Goal: Navigation & Orientation: Understand site structure

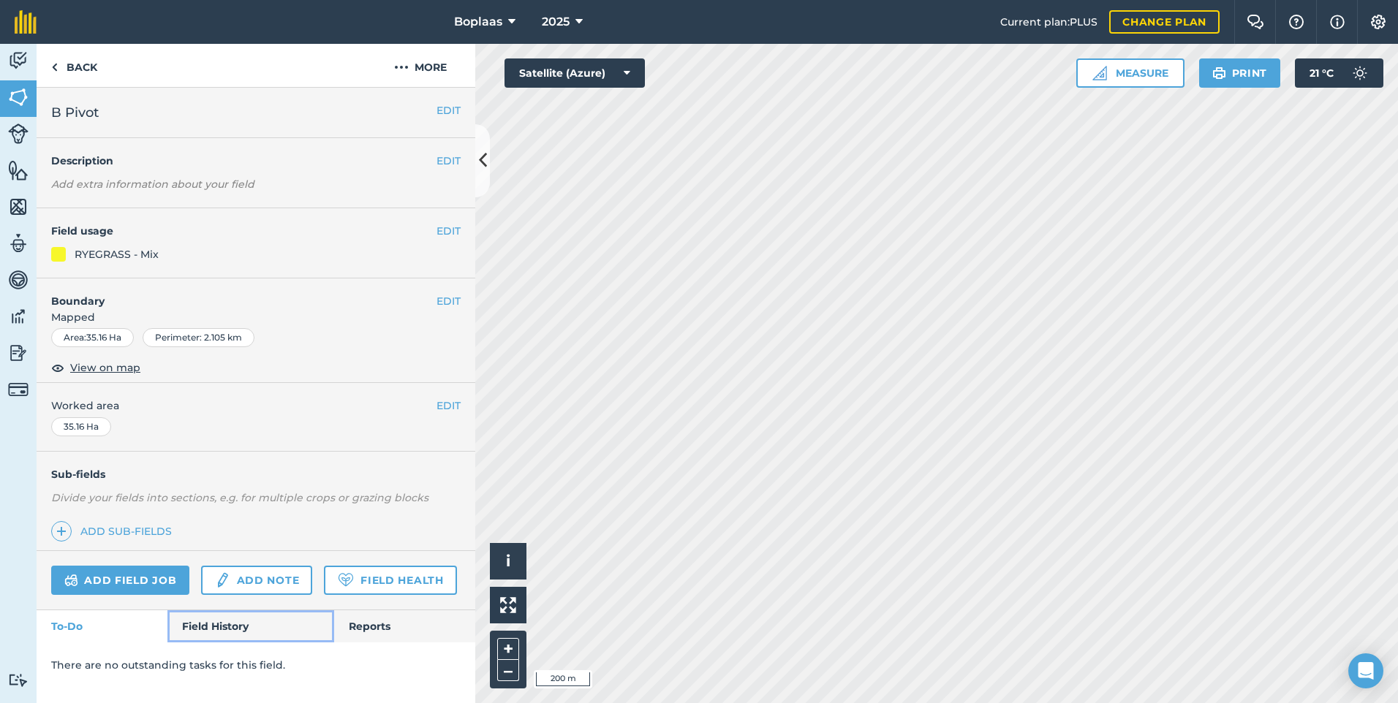
click at [240, 635] on link "Field History" at bounding box center [250, 626] width 166 height 32
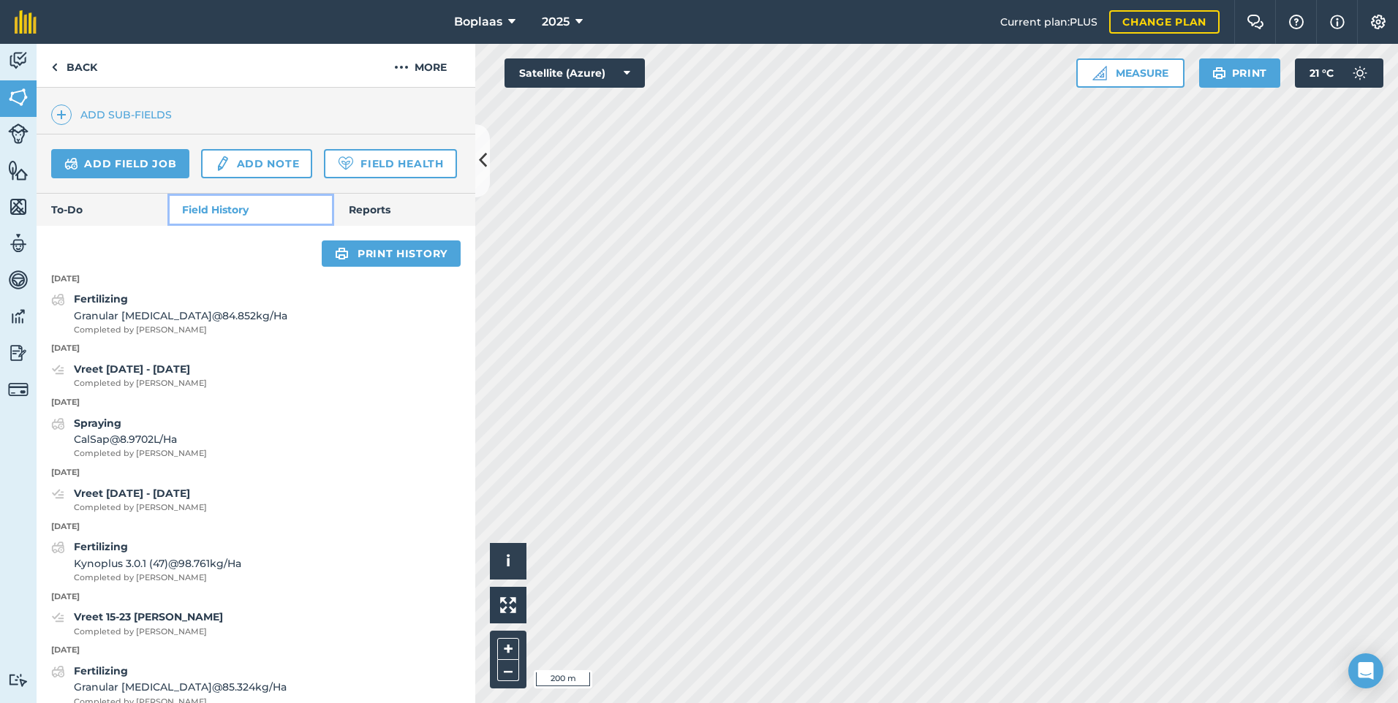
scroll to position [439, 0]
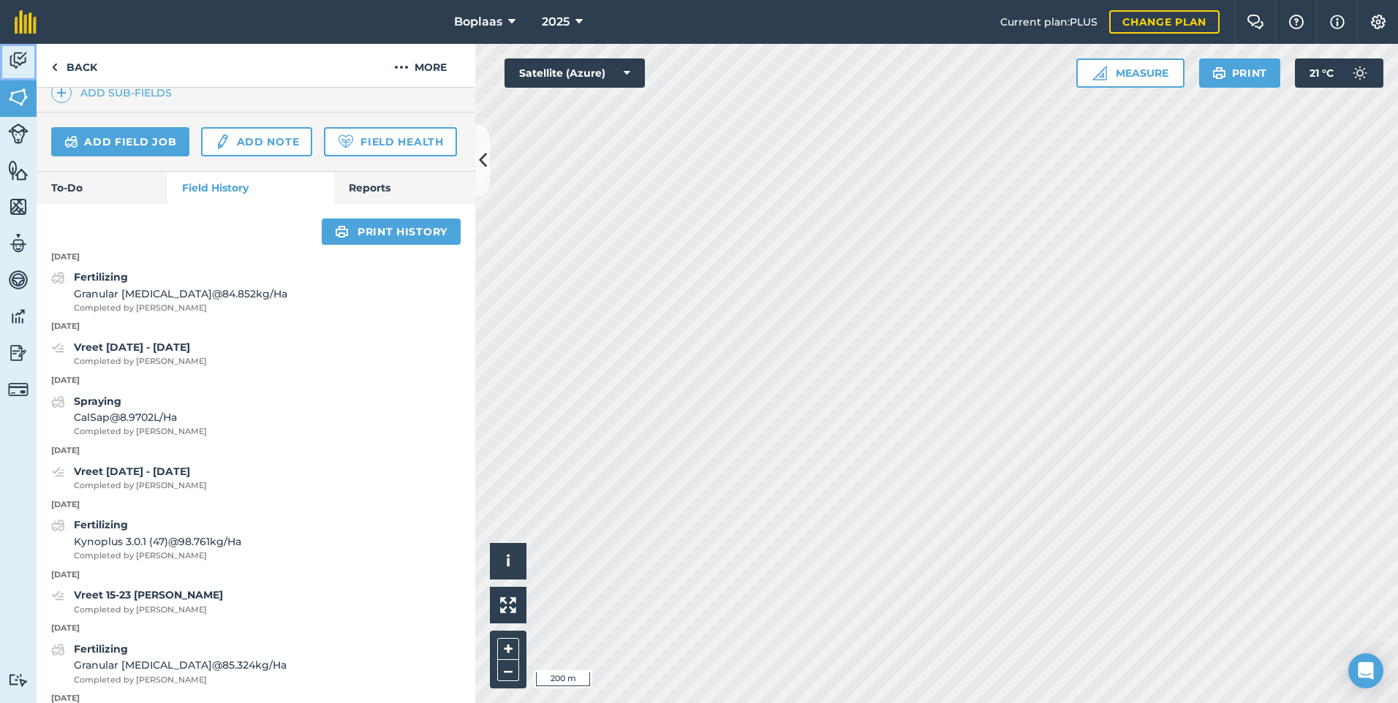
click at [21, 64] on img at bounding box center [18, 61] width 20 height 22
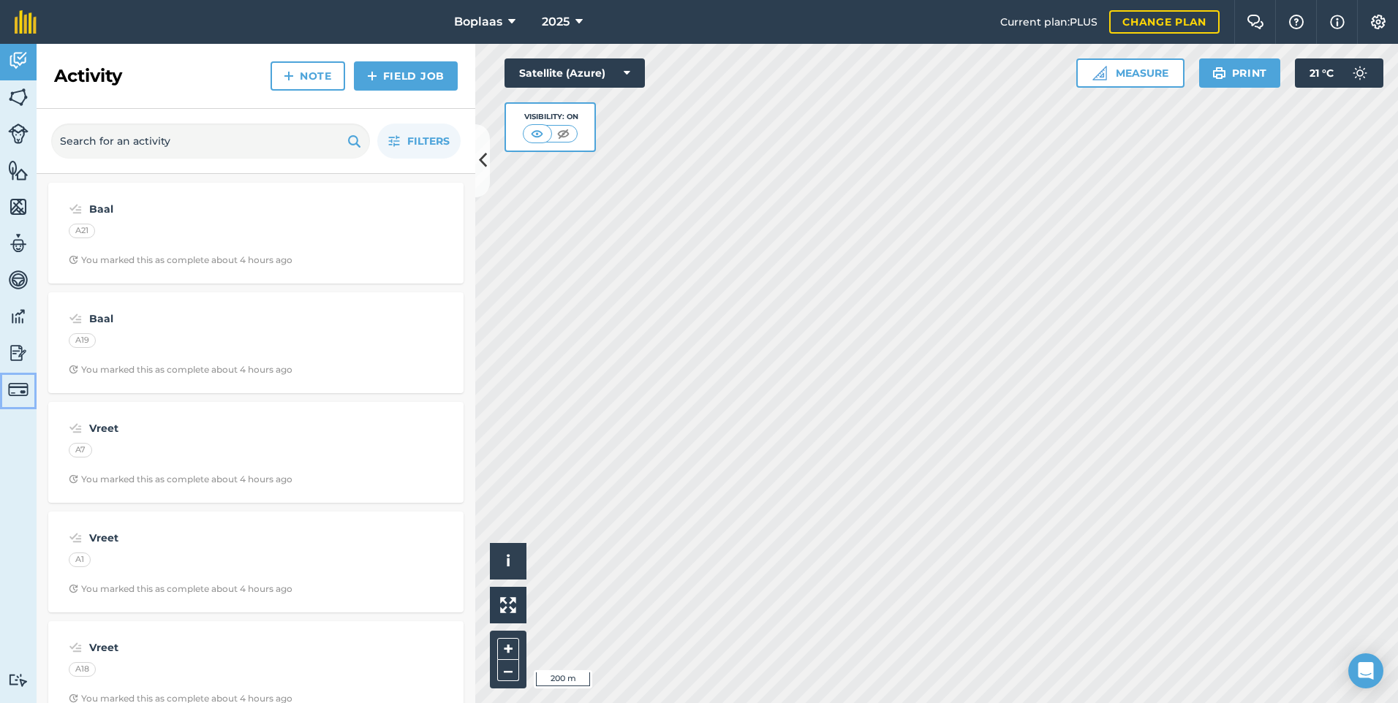
click at [17, 390] on img at bounding box center [18, 389] width 20 height 20
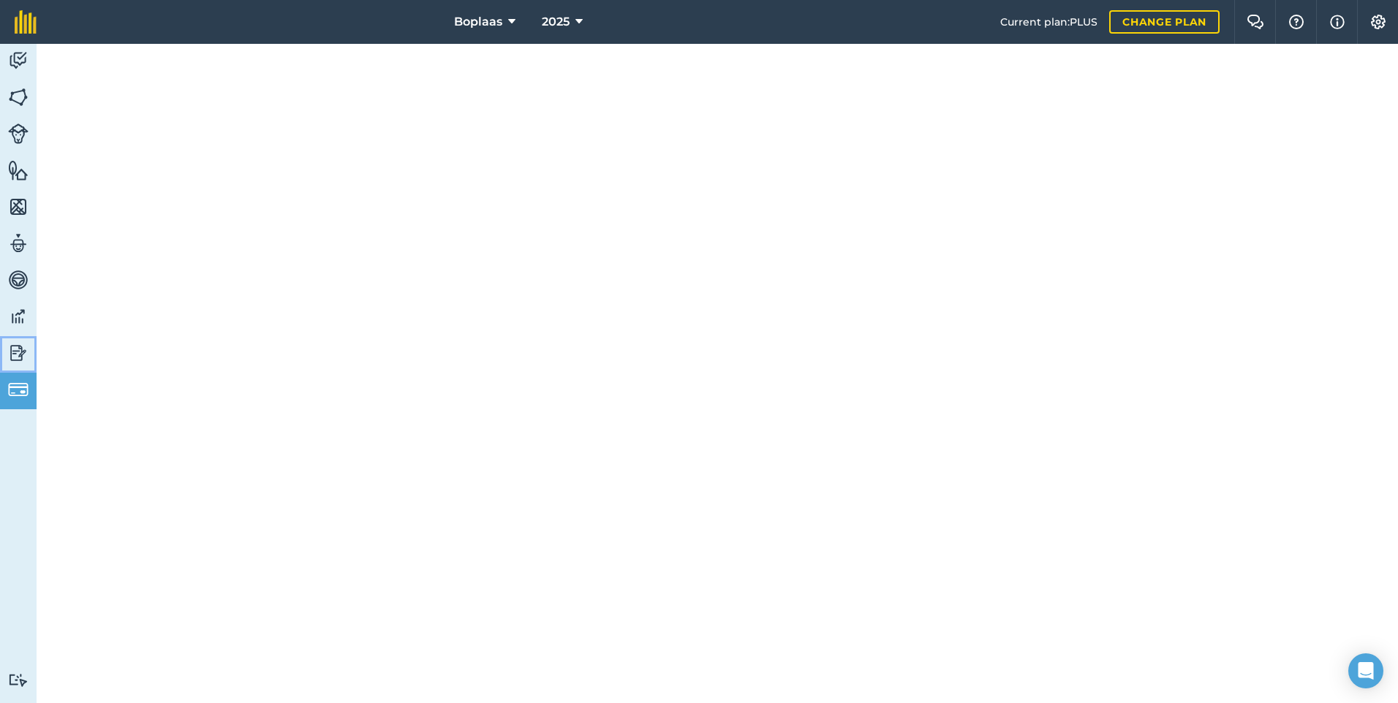
click at [22, 349] on img at bounding box center [18, 353] width 20 height 22
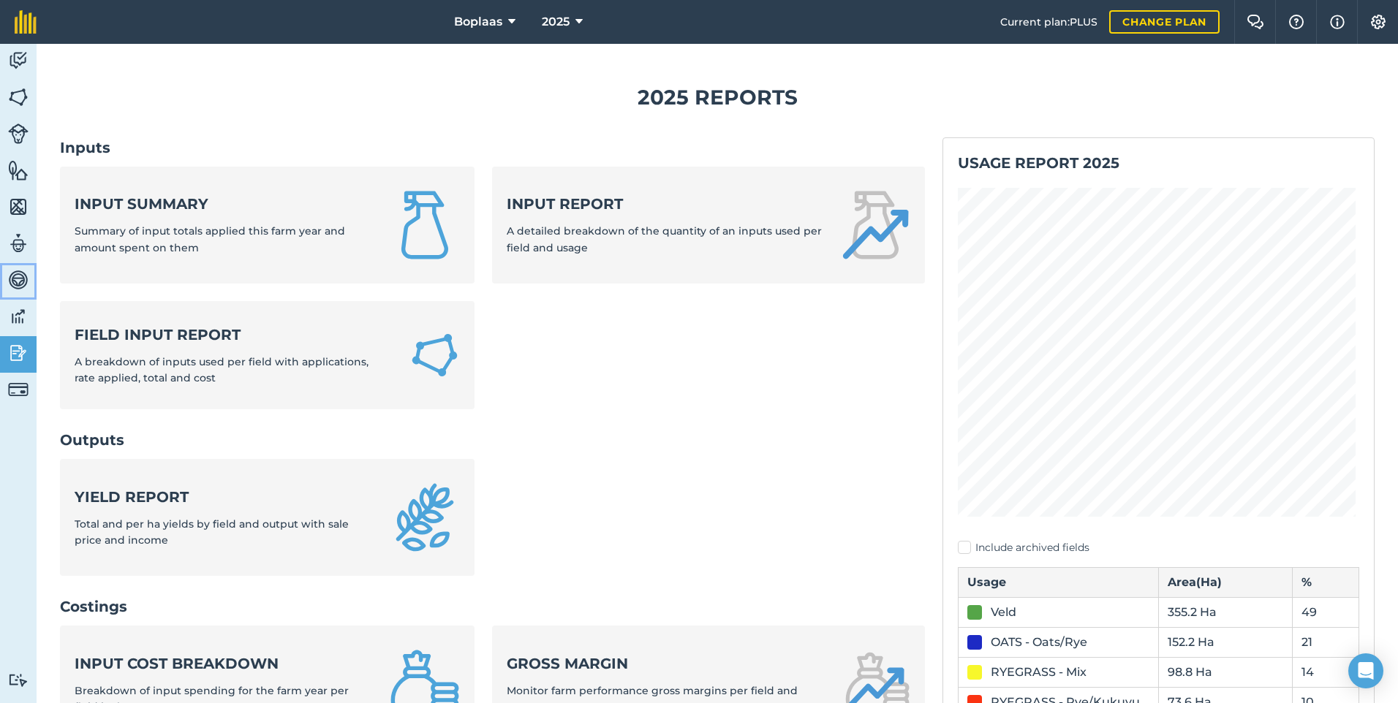
click at [22, 285] on img at bounding box center [18, 280] width 20 height 22
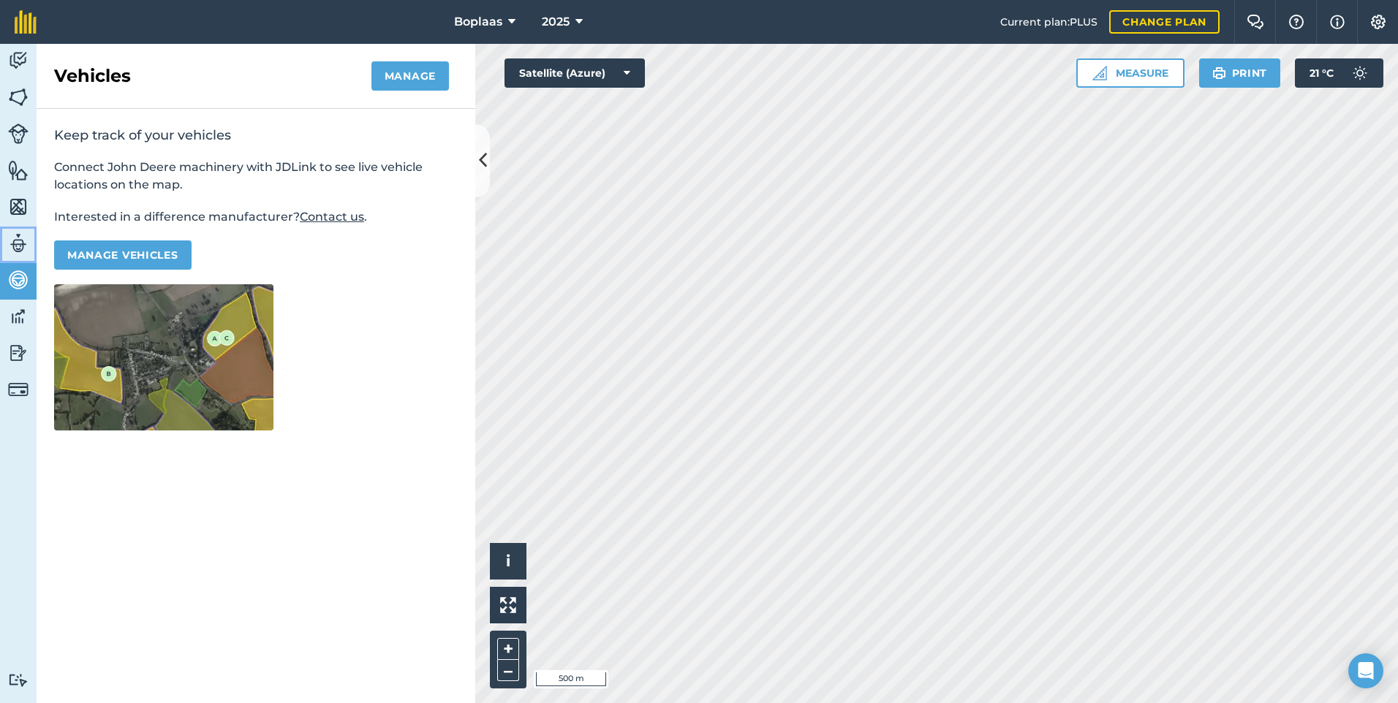
click at [16, 252] on img at bounding box center [18, 243] width 20 height 22
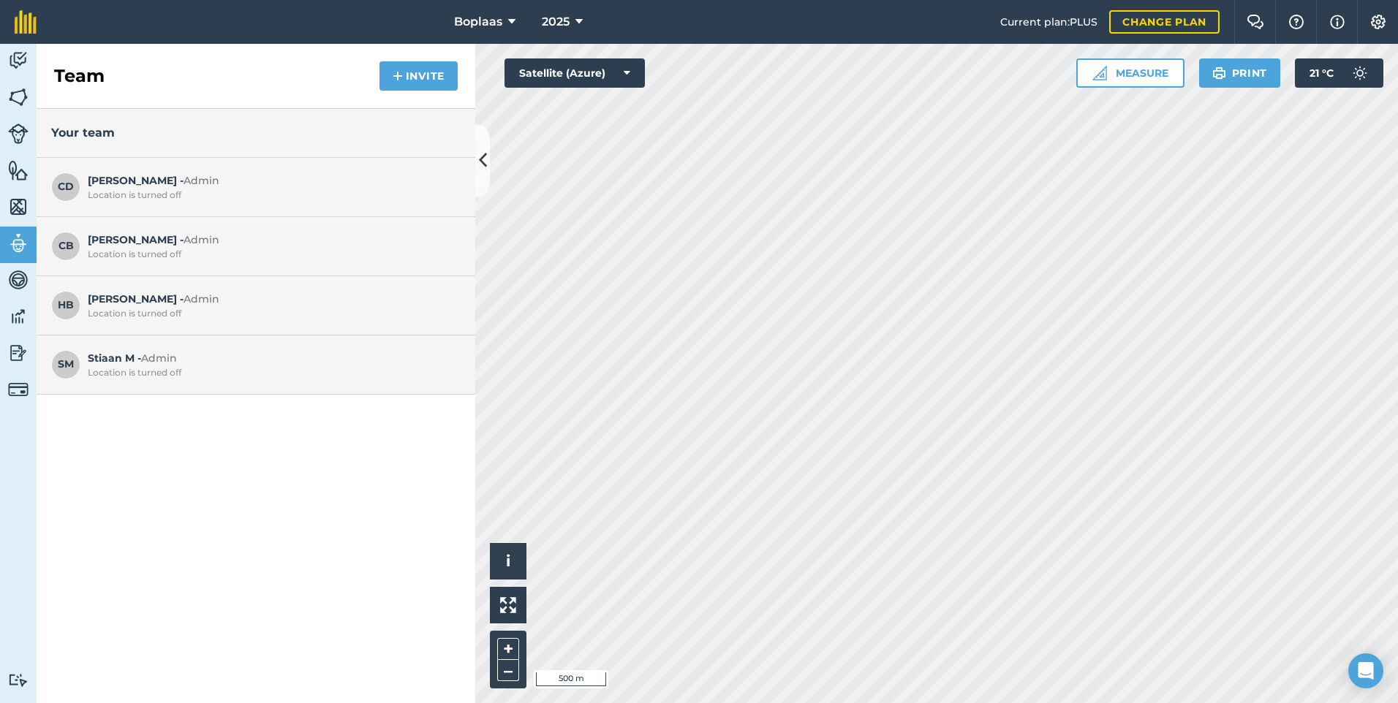
click at [189, 309] on div "Location is turned off" at bounding box center [271, 314] width 366 height 12
click at [65, 307] on span "HB" at bounding box center [65, 305] width 29 height 29
click at [18, 57] on img at bounding box center [18, 61] width 20 height 22
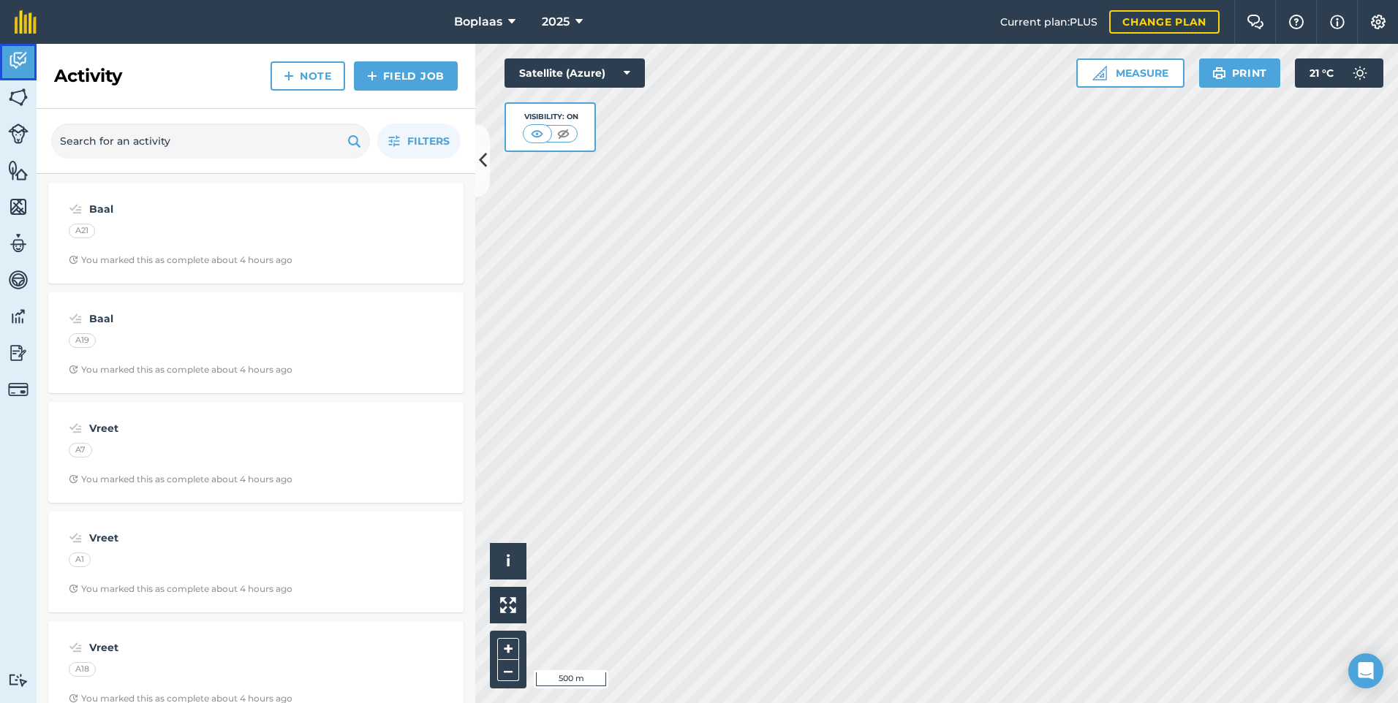
click at [0, 44] on link "Activity" at bounding box center [18, 62] width 37 height 37
